Goal: Task Accomplishment & Management: Complete application form

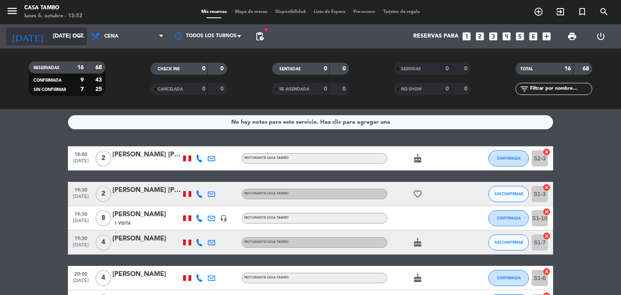
click at [55, 34] on input "[DATE] oct." at bounding box center [87, 36] width 77 height 15
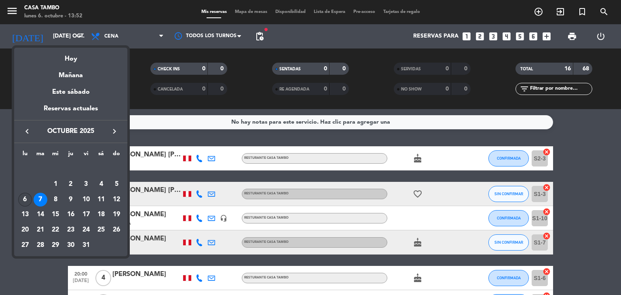
click at [25, 201] on div "6" at bounding box center [25, 200] width 14 height 14
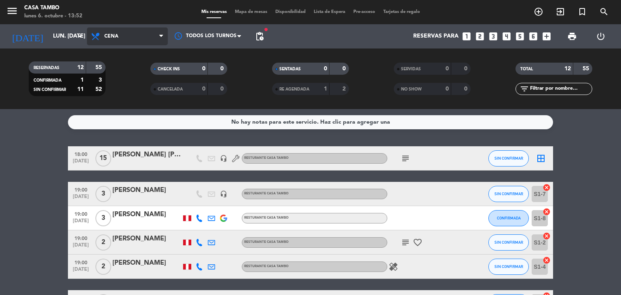
click at [115, 38] on span "Cena" at bounding box center [111, 37] width 14 height 6
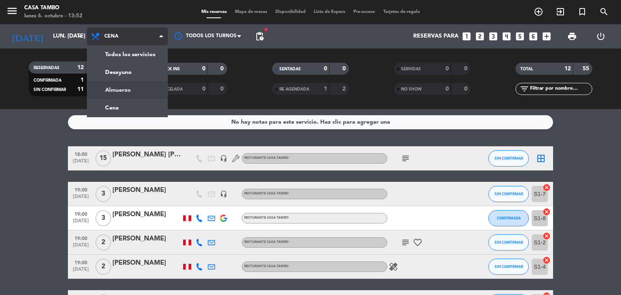
click at [117, 87] on div "menu Casa Tambo lunes 6. octubre - 13:52 Mis reservas Mapa de mesas Disponibili…" at bounding box center [310, 54] width 621 height 109
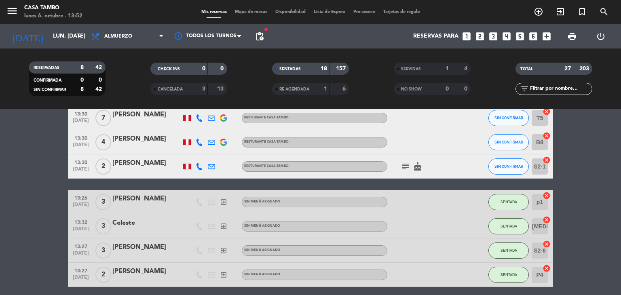
scroll to position [566, 0]
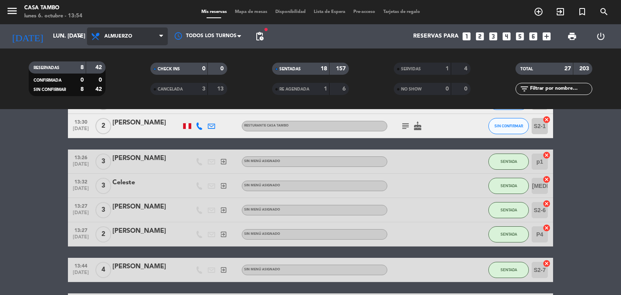
click at [115, 42] on span "Almuerzo" at bounding box center [127, 36] width 81 height 18
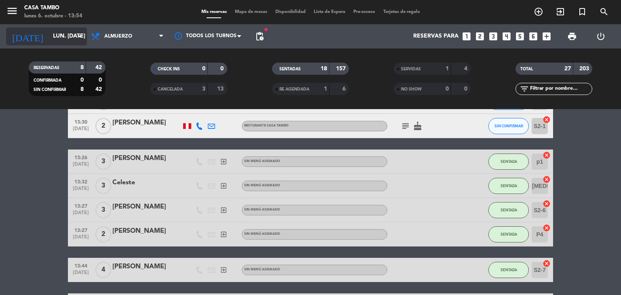
click at [62, 40] on input "lun. [DATE]" at bounding box center [87, 36] width 77 height 15
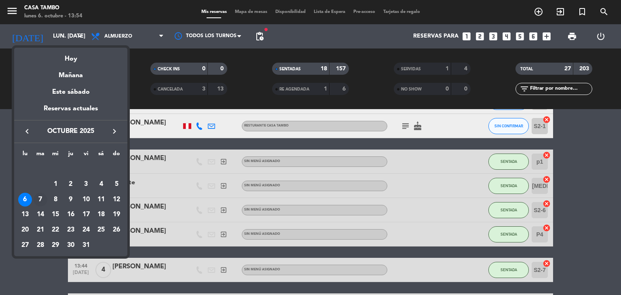
click at [40, 202] on div "7" at bounding box center [41, 200] width 14 height 14
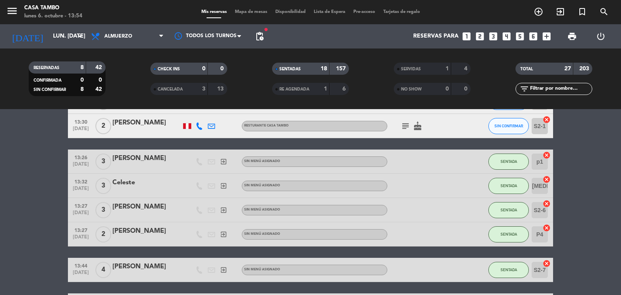
type input "[DATE] oct."
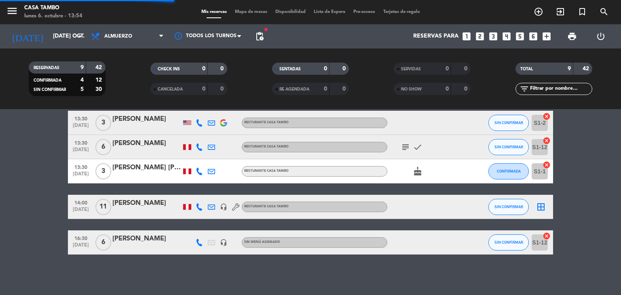
scroll to position [144, 0]
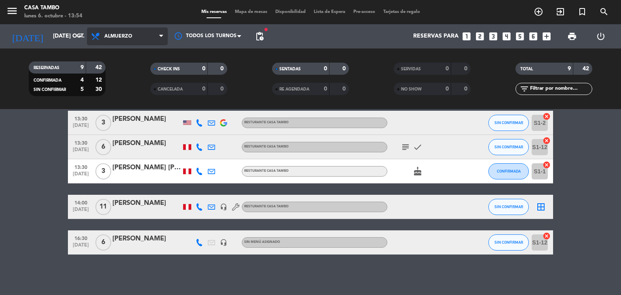
click at [130, 38] on span "Almuerzo" at bounding box center [118, 37] width 28 height 6
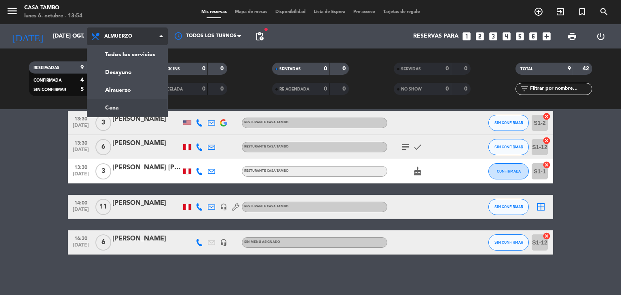
click at [122, 109] on div "menu Casa Tambo lunes 6. octubre - 13:54 Mis reservas Mapa de mesas Disponibili…" at bounding box center [310, 54] width 621 height 109
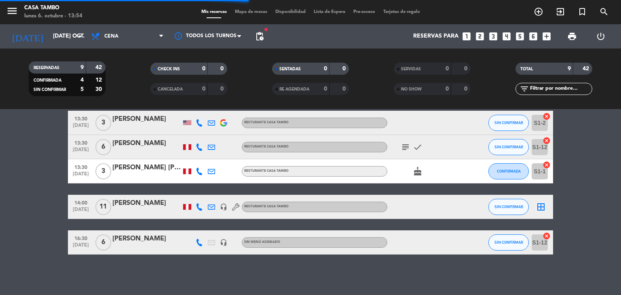
scroll to position [325, 0]
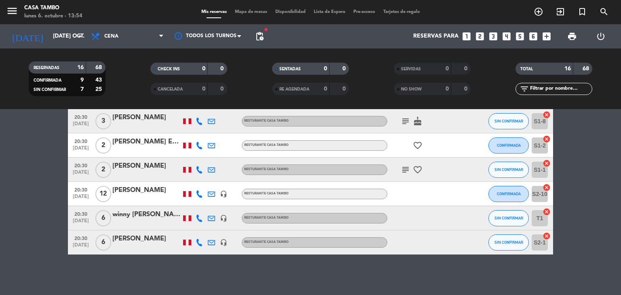
click at [154, 240] on div "[PERSON_NAME]" at bounding box center [146, 239] width 69 height 11
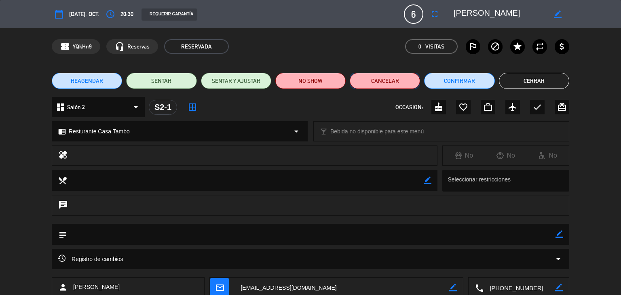
click at [374, 78] on button "Cancelar" at bounding box center [385, 81] width 70 height 16
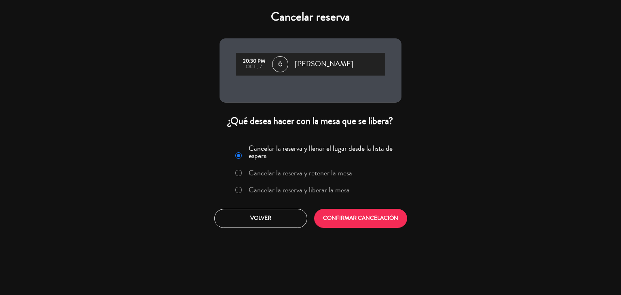
click at [280, 192] on label "Cancelar la reserva y liberar la mesa" at bounding box center [299, 189] width 101 height 7
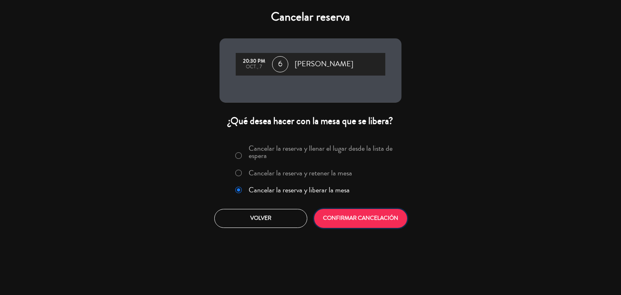
click at [358, 215] on button "CONFIRMAR CANCELACIÓN" at bounding box center [360, 218] width 93 height 19
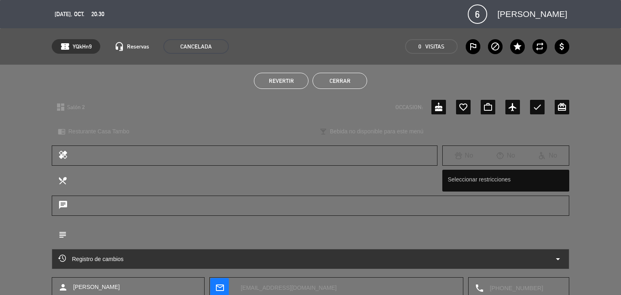
click at [337, 79] on button "Cerrar" at bounding box center [339, 81] width 55 height 16
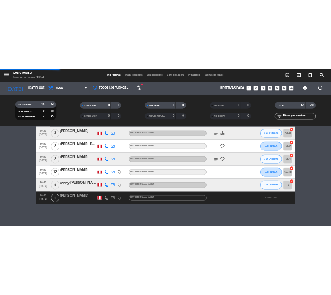
scroll to position [301, 0]
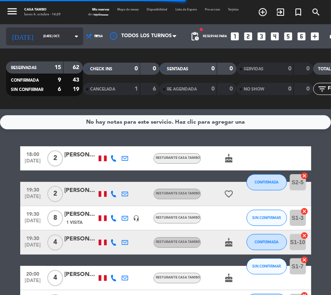
click at [72, 37] on icon "arrow_drop_down" at bounding box center [77, 37] width 10 height 10
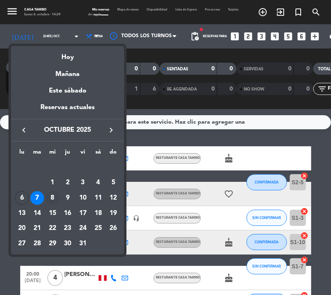
click at [52, 199] on div "8" at bounding box center [53, 198] width 14 height 14
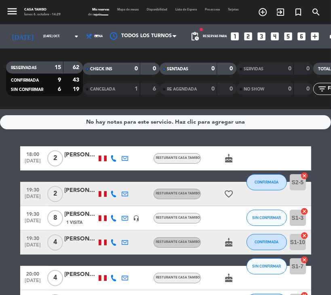
type input "mié. [DATE]"
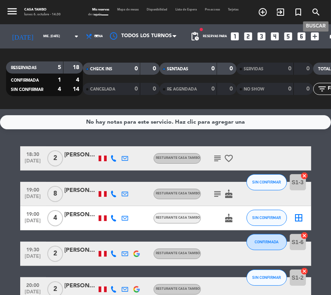
click at [316, 9] on icon "search" at bounding box center [316, 12] width 10 height 10
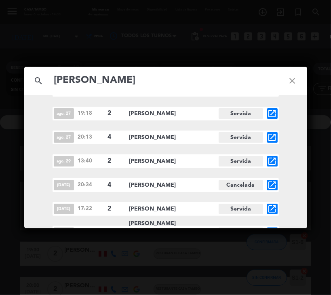
scroll to position [1467, 0]
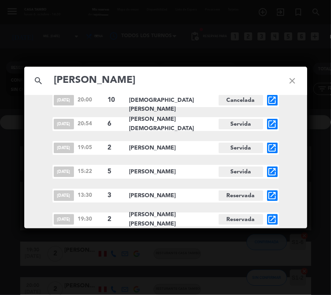
type input "[PERSON_NAME]"
click at [287, 80] on icon "close" at bounding box center [292, 80] width 29 height 29
click at [289, 78] on icon "close" at bounding box center [292, 80] width 29 height 29
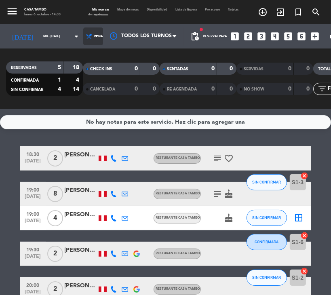
click at [86, 33] on icon at bounding box center [89, 36] width 6 height 6
click at [78, 91] on div "menu Casa Tambo lunes 6. octubre - 14:30 Mis reservas Mapa de mesas Disponibili…" at bounding box center [165, 54] width 331 height 109
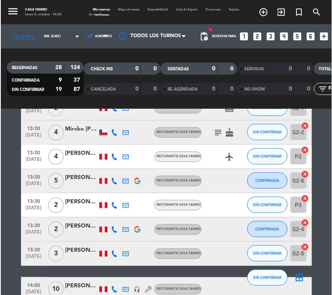
scroll to position [525, 0]
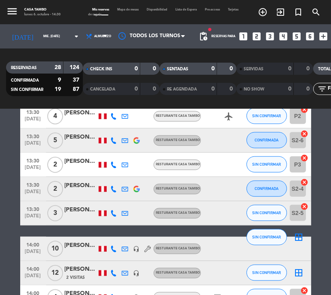
click at [74, 211] on div "[PERSON_NAME]" at bounding box center [81, 209] width 32 height 9
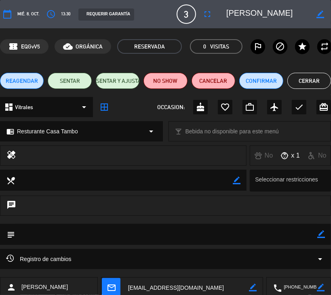
drag, startPoint x: 299, startPoint y: 13, endPoint x: 236, endPoint y: 14, distance: 63.1
click at [236, 14] on div "border_color" at bounding box center [276, 14] width 110 height 15
click at [319, 78] on button "Cerrar" at bounding box center [309, 81] width 44 height 16
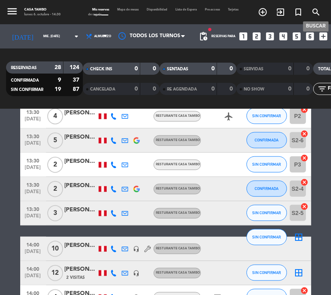
click at [314, 10] on icon "search" at bounding box center [316, 12] width 10 height 10
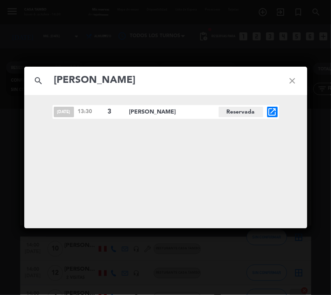
type input "[PERSON_NAME]"
click at [294, 81] on icon "close" at bounding box center [292, 80] width 29 height 29
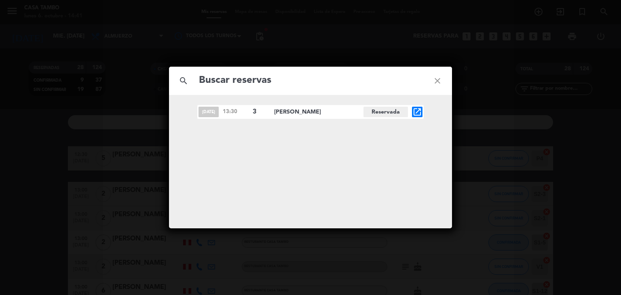
click at [299, 85] on input "text" at bounding box center [310, 80] width 225 height 17
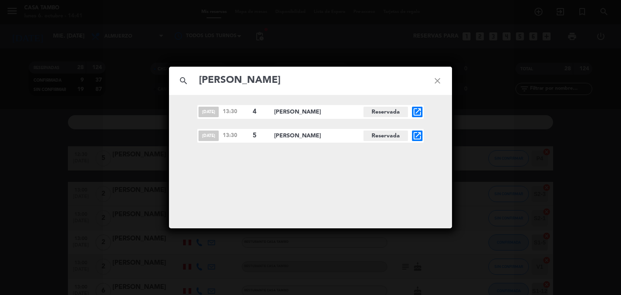
type input "[PERSON_NAME]"
click at [417, 135] on icon "open_in_new" at bounding box center [417, 136] width 10 height 10
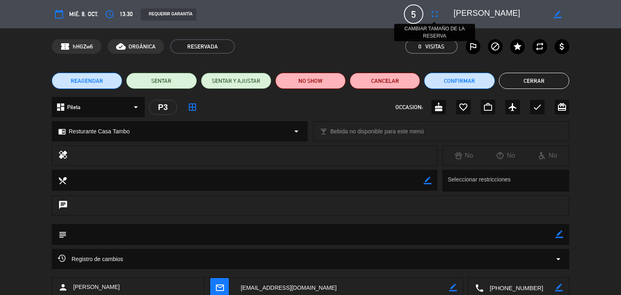
click at [436, 14] on icon "fullscreen" at bounding box center [435, 14] width 10 height 10
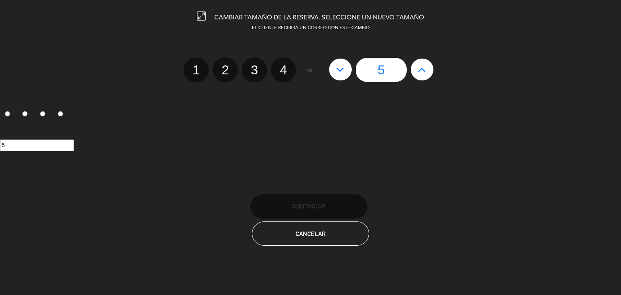
click at [420, 70] on icon at bounding box center [422, 69] width 8 height 13
type input "6"
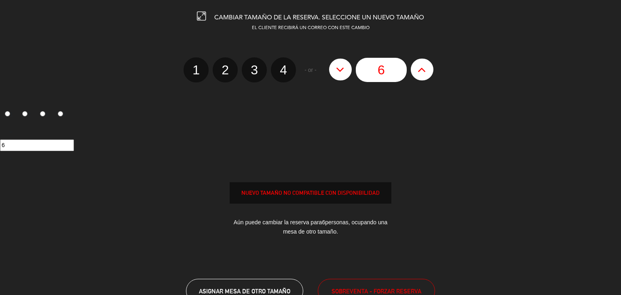
click at [420, 70] on icon at bounding box center [422, 69] width 8 height 13
type input "7"
click at [420, 70] on icon at bounding box center [422, 69] width 8 height 13
type input "8"
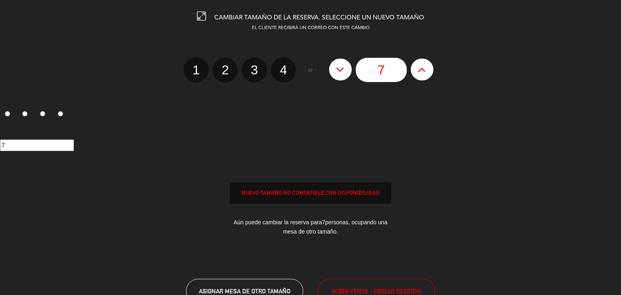
type input "8"
click at [420, 70] on icon at bounding box center [422, 69] width 8 height 13
type input "9"
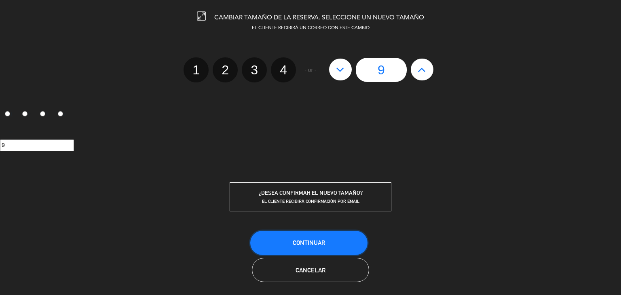
click at [323, 235] on button "Continuar" at bounding box center [308, 243] width 117 height 24
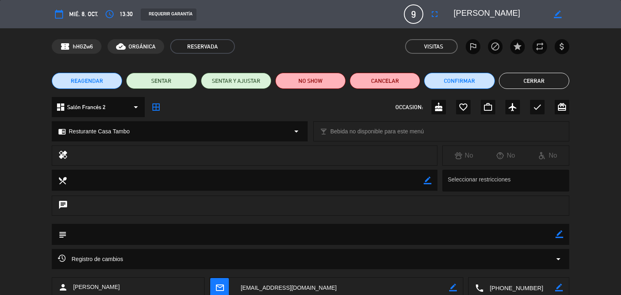
click at [529, 80] on button "Cerrar" at bounding box center [534, 81] width 70 height 16
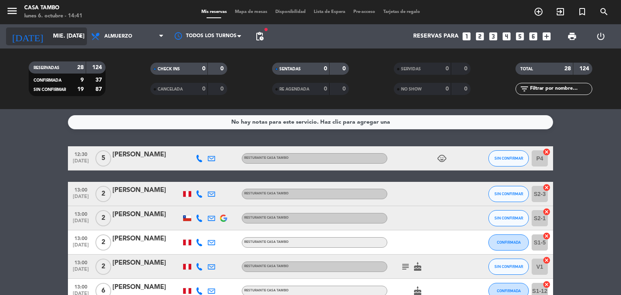
click at [66, 34] on input "mié. [DATE]" at bounding box center [87, 36] width 77 height 15
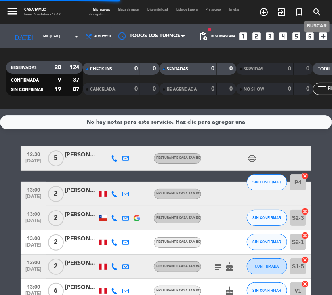
click at [318, 12] on icon "search" at bounding box center [317, 12] width 10 height 10
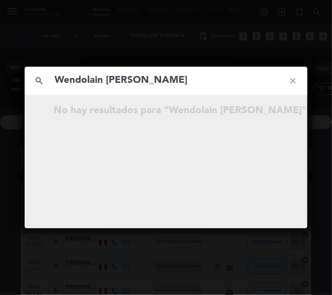
drag, startPoint x: 234, startPoint y: 82, endPoint x: 106, endPoint y: 82, distance: 128.1
click at [106, 82] on input "Wendolain [PERSON_NAME]" at bounding box center [166, 80] width 225 height 17
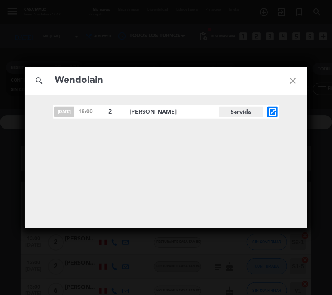
type input "Wendolain"
click at [291, 81] on icon "close" at bounding box center [293, 80] width 29 height 29
click at [292, 80] on icon "close" at bounding box center [293, 80] width 29 height 29
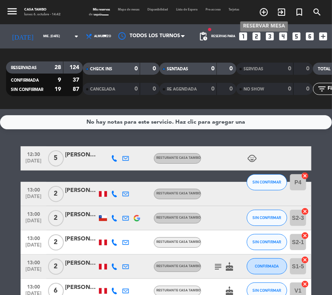
click at [266, 9] on icon "add_circle_outline" at bounding box center [264, 12] width 10 height 10
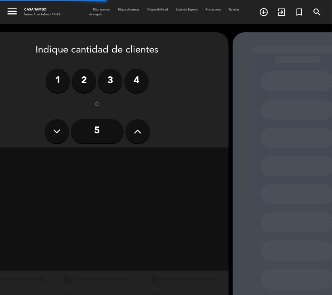
click at [137, 135] on icon at bounding box center [138, 131] width 8 height 12
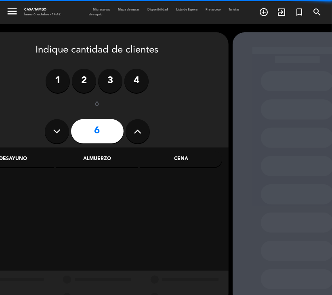
click at [137, 135] on icon at bounding box center [138, 131] width 8 height 12
type input "8"
click at [179, 162] on div "Cena" at bounding box center [181, 159] width 82 height 16
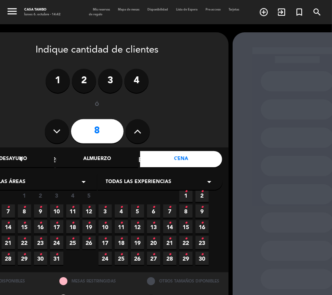
click at [28, 210] on span "8 •" at bounding box center [24, 211] width 13 height 13
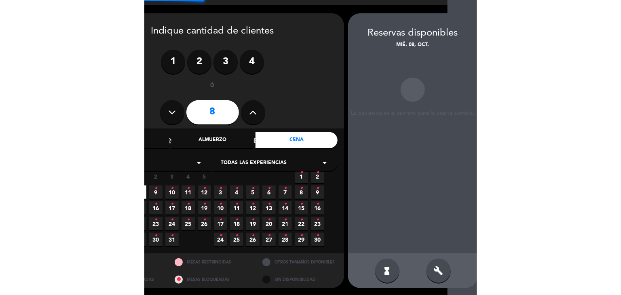
scroll to position [19, 30]
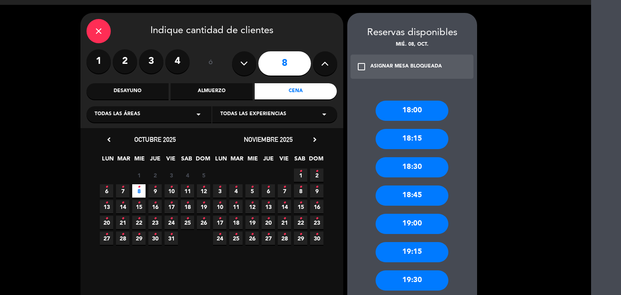
click at [100, 31] on icon "close" at bounding box center [99, 31] width 10 height 10
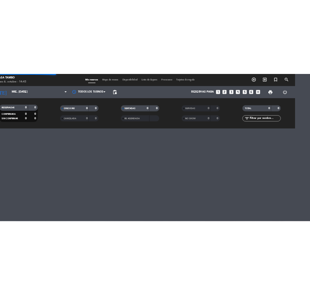
scroll to position [0, 30]
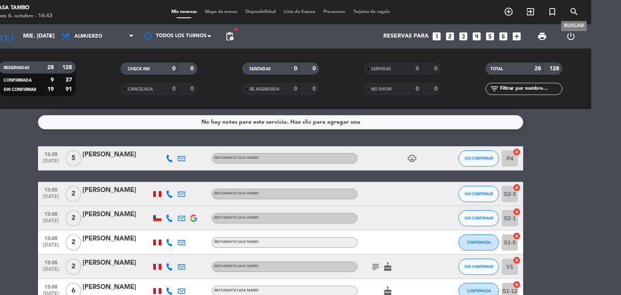
click at [572, 12] on icon "search" at bounding box center [574, 12] width 10 height 10
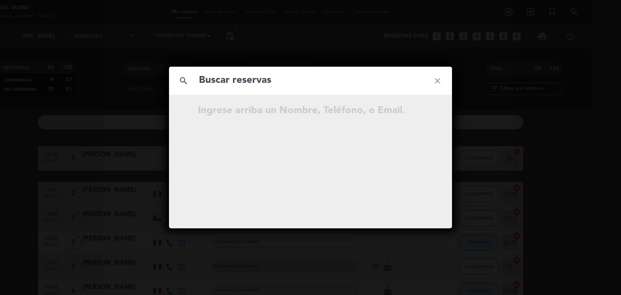
click at [438, 76] on icon "close" at bounding box center [437, 80] width 29 height 29
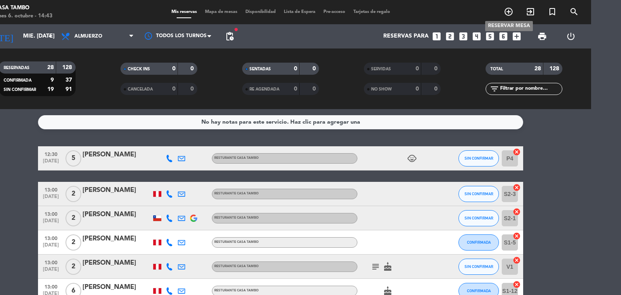
click at [508, 13] on icon "add_circle_outline" at bounding box center [509, 12] width 10 height 10
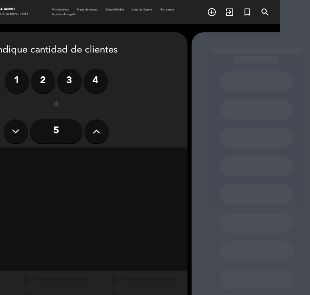
click at [97, 130] on icon at bounding box center [97, 131] width 8 height 12
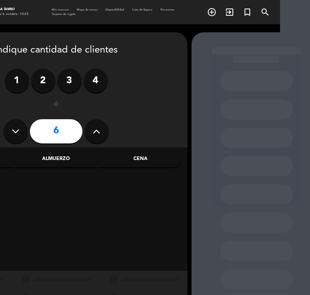
click at [98, 130] on icon at bounding box center [97, 131] width 8 height 12
type input "8"
click at [144, 158] on div "Cena" at bounding box center [140, 159] width 82 height 16
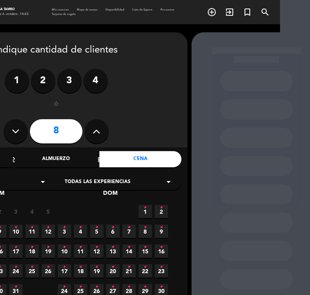
click at [111, 184] on span "Todas las experiencias" at bounding box center [98, 182] width 66 height 8
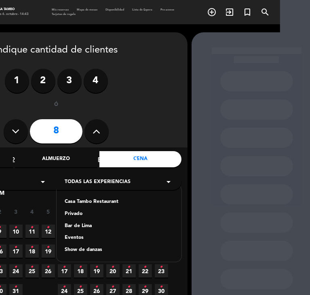
click at [90, 201] on div "Casa Tambo Restaurant" at bounding box center [119, 202] width 109 height 8
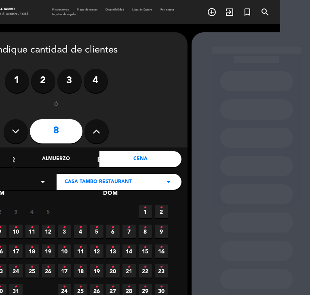
click at [145, 201] on icon "•" at bounding box center [145, 207] width 3 height 13
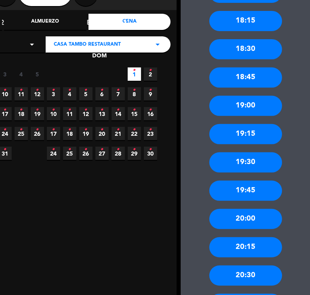
scroll to position [141, 41]
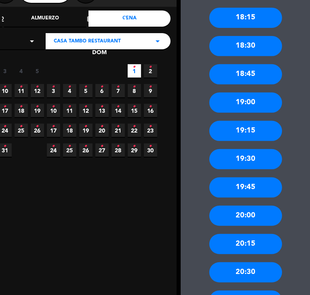
click at [253, 272] on div "20:30" at bounding box center [245, 272] width 73 height 20
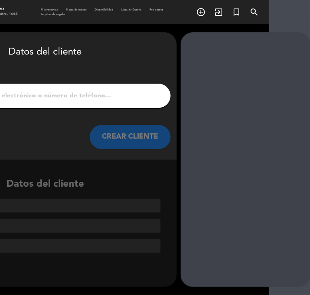
click at [142, 94] on input "1" at bounding box center [45, 95] width 238 height 11
paste input "Wendolain [PERSON_NAME]"
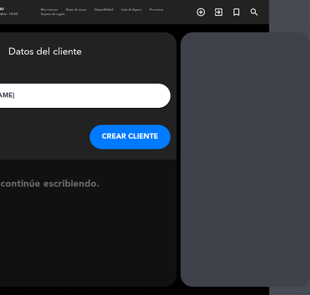
type input "Wendolain [PERSON_NAME]"
click at [146, 132] on button "CREAR CLIENTE" at bounding box center [130, 137] width 81 height 24
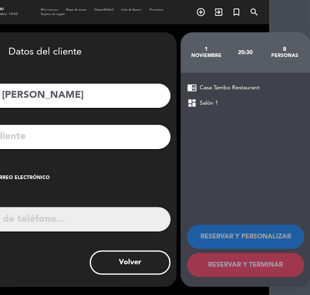
click at [99, 218] on input "tel" at bounding box center [56, 219] width 230 height 24
paste input "923976344"
type input "923976344"
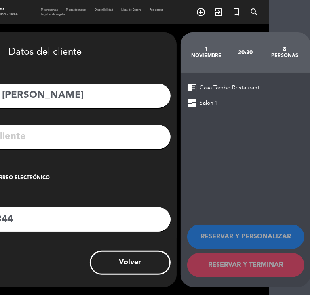
click at [141, 137] on input "text" at bounding box center [57, 137] width 215 height 17
paste input "[EMAIL_ADDRESS][DOMAIN_NAME]"
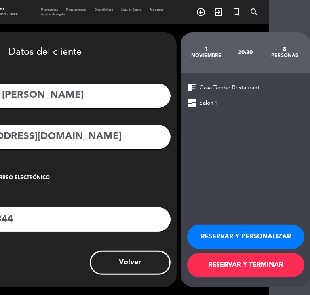
type input "[EMAIL_ADDRESS][DOMAIN_NAME]"
click at [246, 235] on button "RESERVAR Y PERSONALIZAR" at bounding box center [245, 237] width 117 height 24
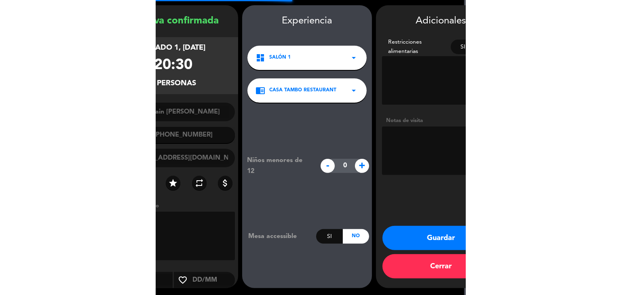
scroll to position [28, 0]
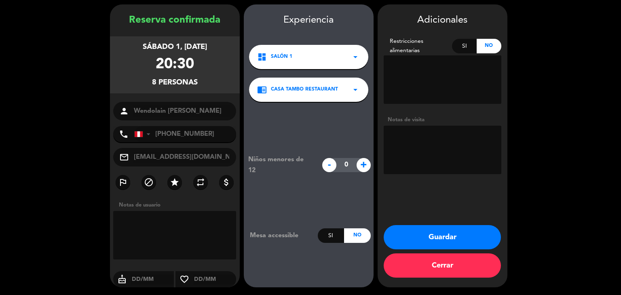
click at [461, 234] on button "Guardar" at bounding box center [442, 237] width 117 height 24
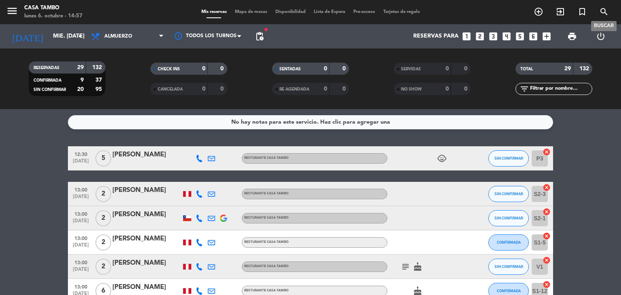
click at [603, 10] on icon "search" at bounding box center [604, 12] width 10 height 10
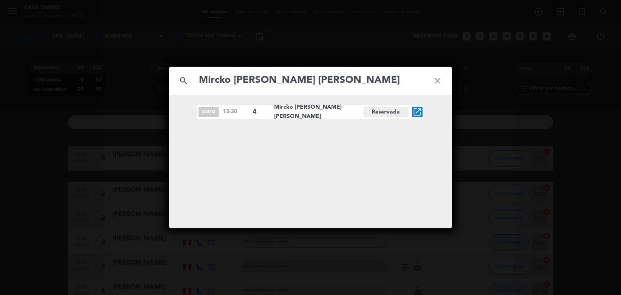
type input "Mircko [PERSON_NAME] [PERSON_NAME]"
click at [420, 112] on icon "open_in_new" at bounding box center [417, 112] width 10 height 10
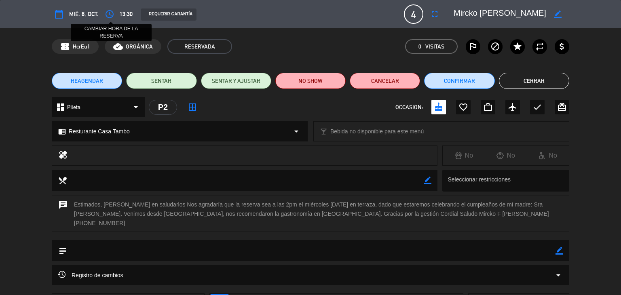
click at [108, 14] on icon "access_time" at bounding box center [110, 14] width 10 height 10
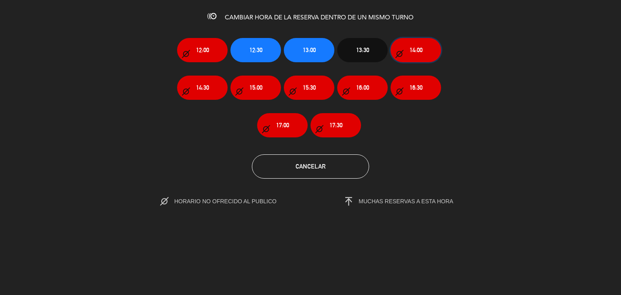
click at [415, 52] on span "14:00" at bounding box center [415, 49] width 13 height 9
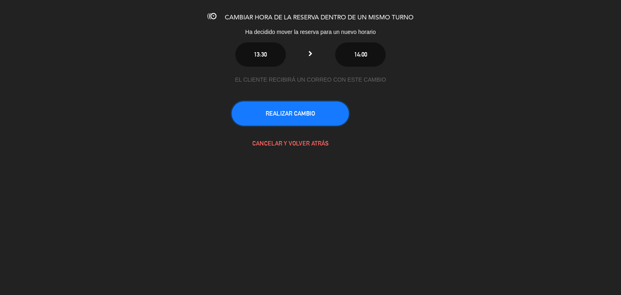
click at [306, 111] on button "REALIZAR CAMBIO" at bounding box center [290, 113] width 117 height 24
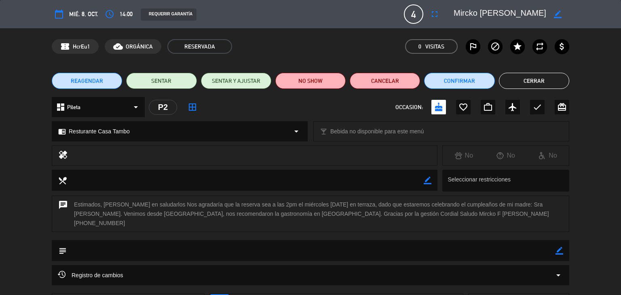
click at [544, 82] on button "Cerrar" at bounding box center [534, 81] width 70 height 16
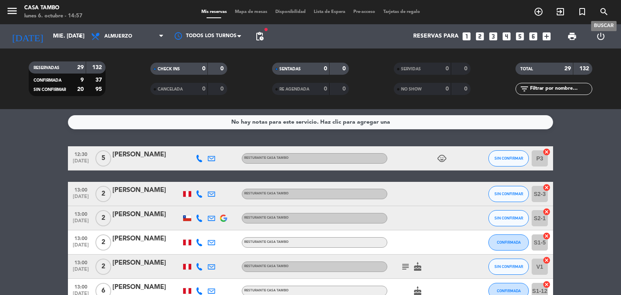
click at [603, 12] on icon "search" at bounding box center [604, 12] width 10 height 10
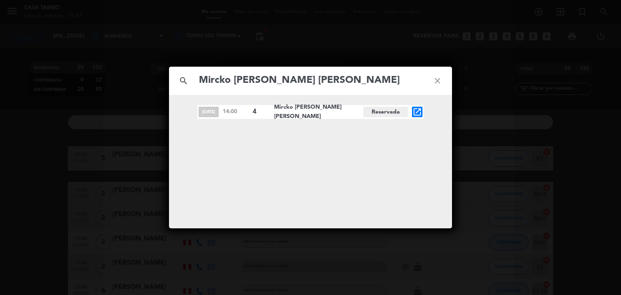
type input "Mircko [PERSON_NAME] [PERSON_NAME]"
